Goal: Navigation & Orientation: Find specific page/section

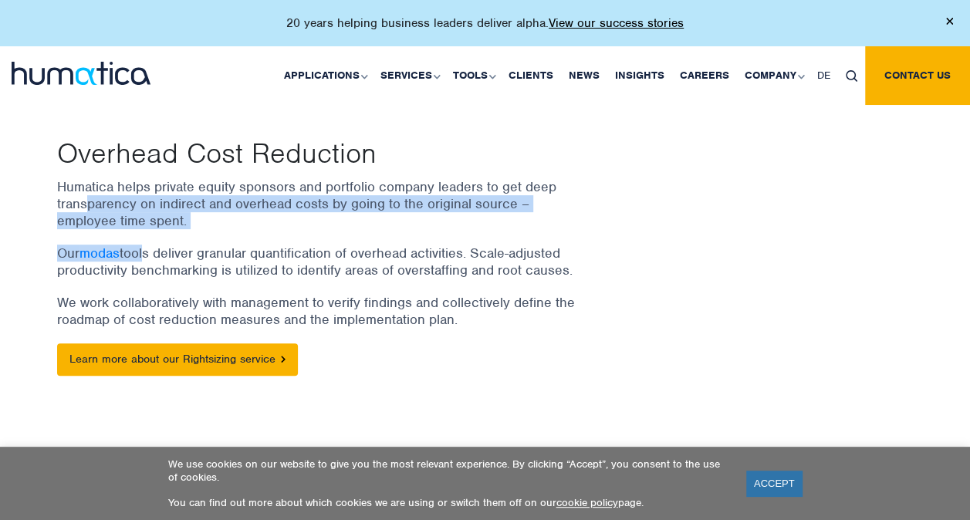
scroll to position [153, 0]
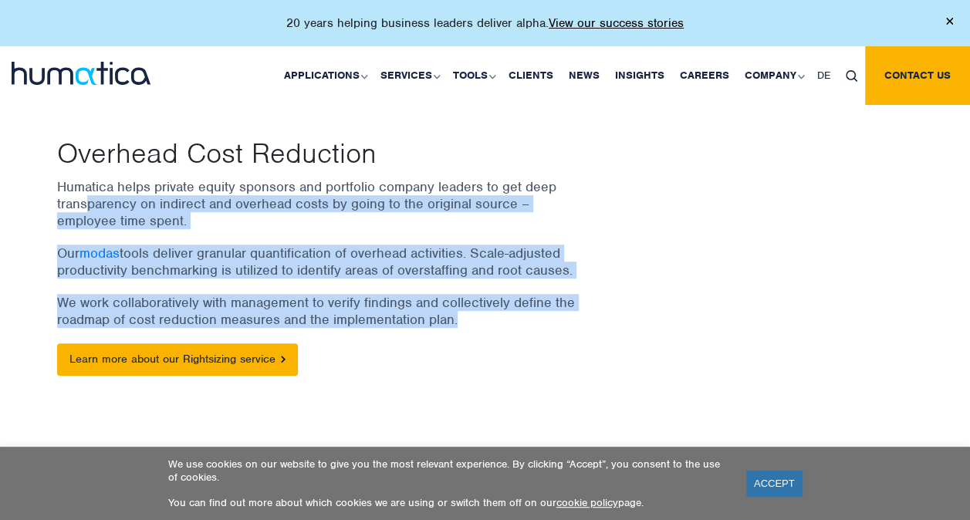
click at [463, 316] on div "Humatica helps private equity sponsors and portfolio company leaders to get dee…" at bounding box center [338, 284] width 563 height 213
drag, startPoint x: 461, startPoint y: 316, endPoint x: 350, endPoint y: 296, distance: 113.7
click at [350, 296] on p "We work collaboratively with management to verify findings and collectively def…" at bounding box center [319, 311] width 525 height 34
click at [370, 280] on div "Humatica helps private equity sponsors and portfolio company leaders to get dee…" at bounding box center [338, 284] width 563 height 213
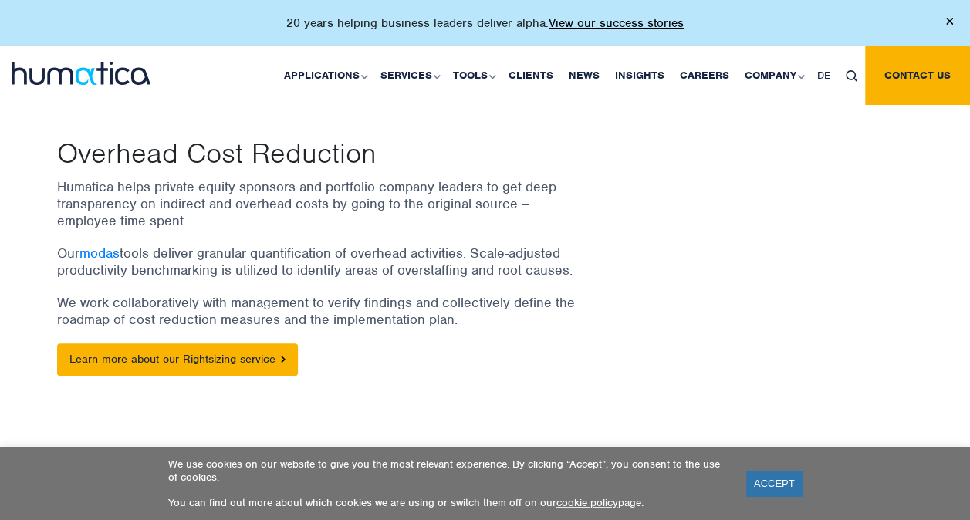
click at [702, 315] on div "Overhead Cost Reduction Humatica helps private equity sponsors and portfolio co…" at bounding box center [486, 264] width 880 height 254
click at [106, 248] on link "modas" at bounding box center [99, 253] width 40 height 17
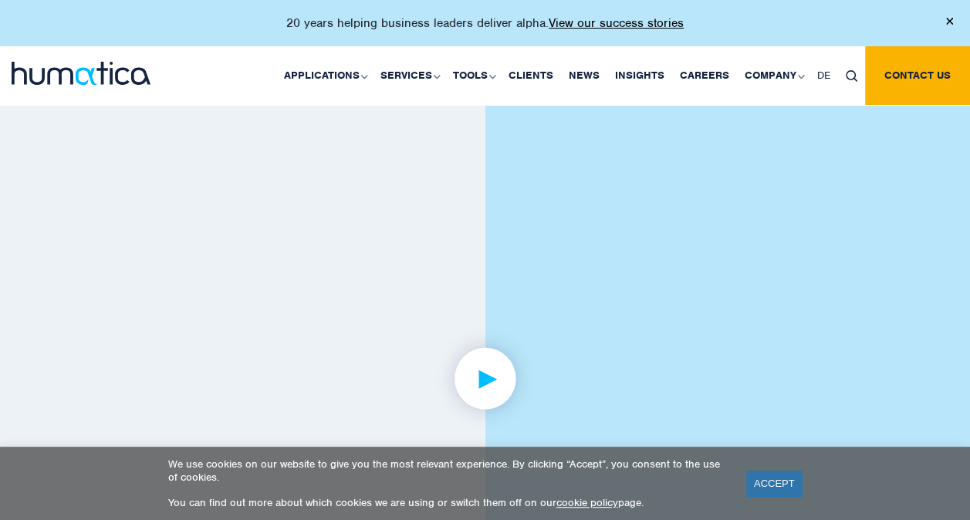
scroll to position [1003, 0]
